Goal: Information Seeking & Learning: Learn about a topic

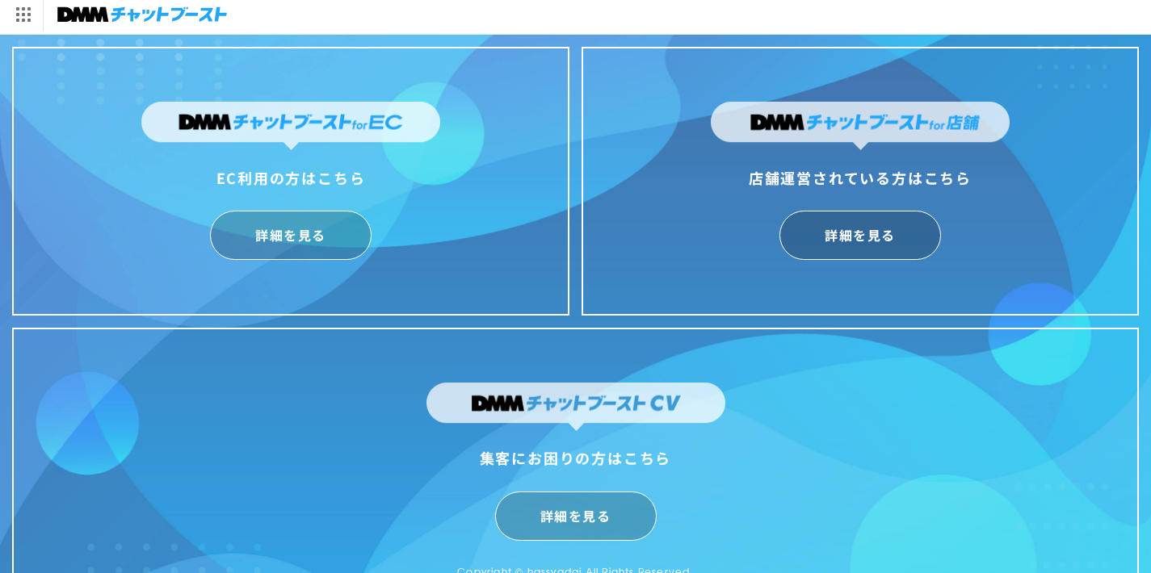
scroll to position [40, 0]
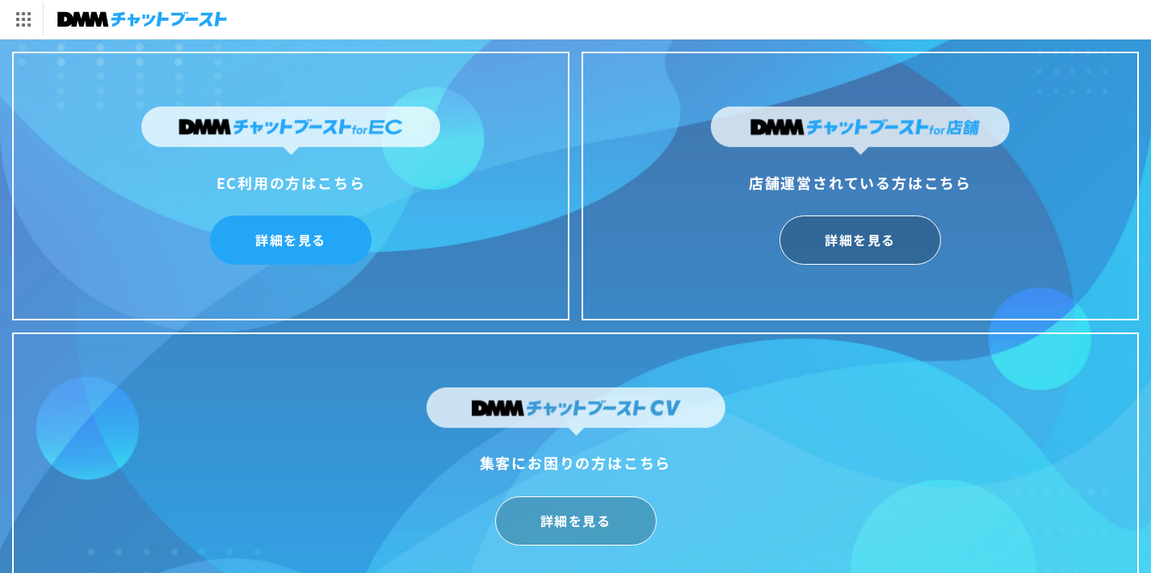
click at [298, 234] on link "詳細を見る" at bounding box center [291, 240] width 162 height 49
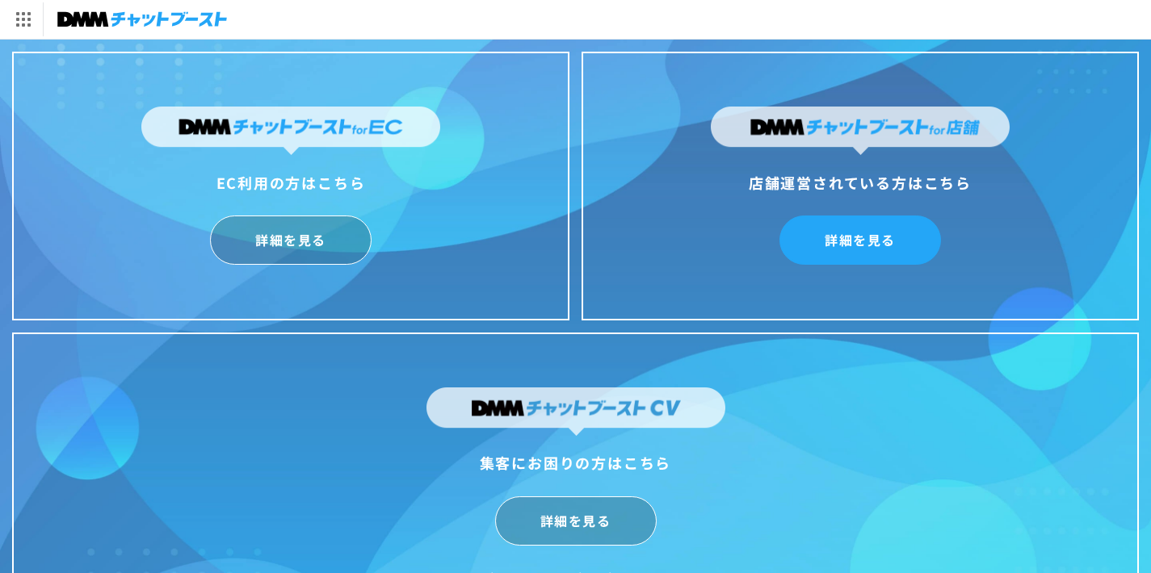
click at [863, 246] on link "詳細を見る" at bounding box center [860, 240] width 162 height 49
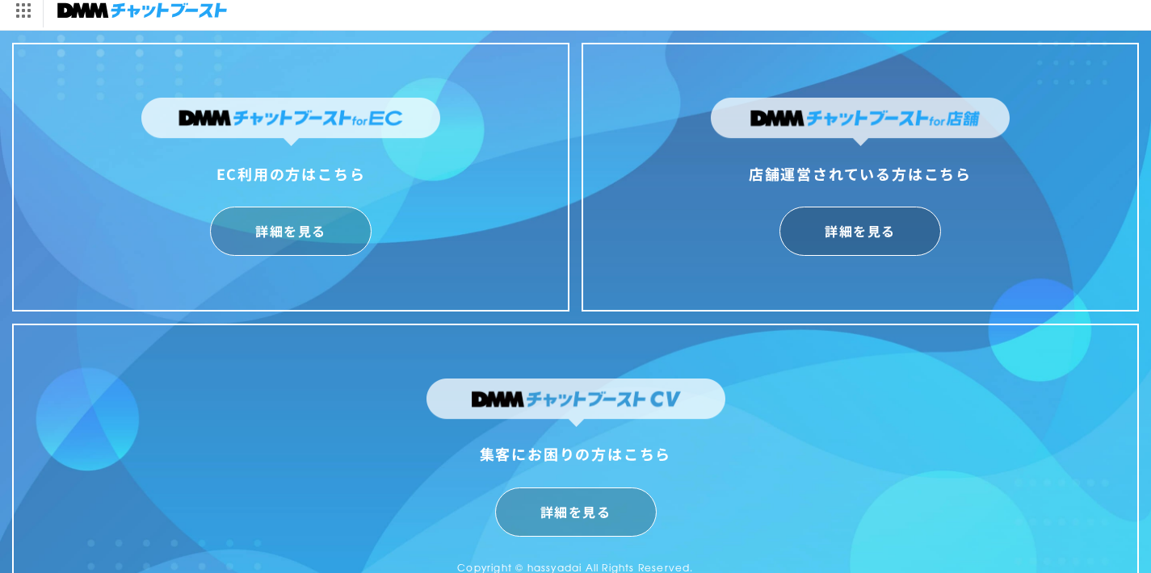
scroll to position [40, 0]
